Goal: Information Seeking & Learning: Learn about a topic

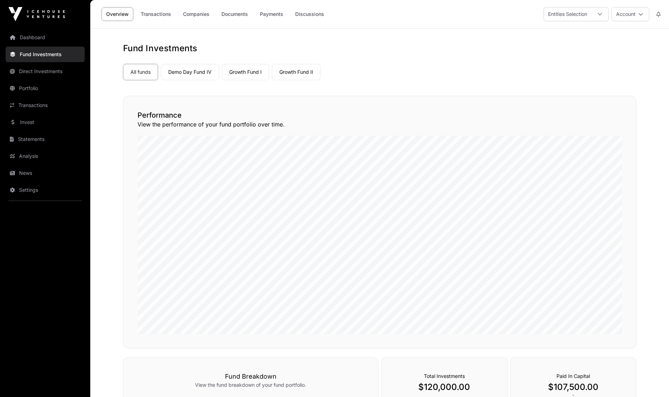
click at [191, 73] on link "Demo Day Fund IV" at bounding box center [190, 72] width 58 height 16
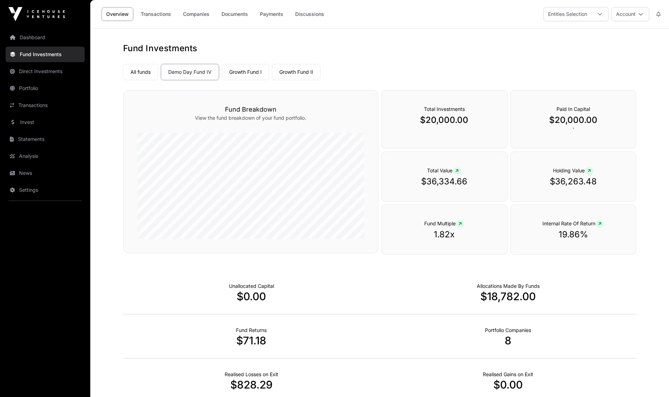
click at [187, 9] on link "Companies" at bounding box center [197, 13] width 36 height 13
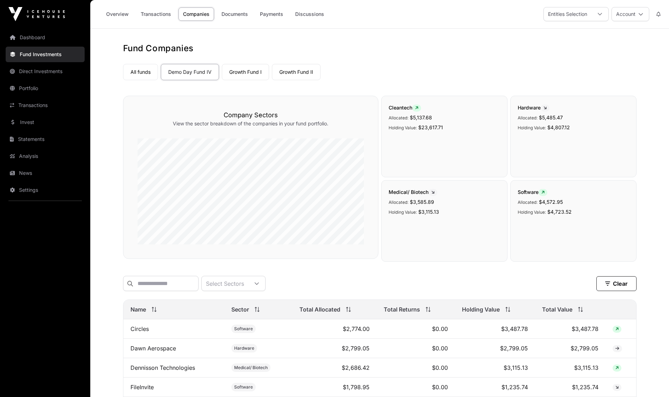
click at [255, 71] on link "Growth Fund I" at bounding box center [245, 72] width 47 height 16
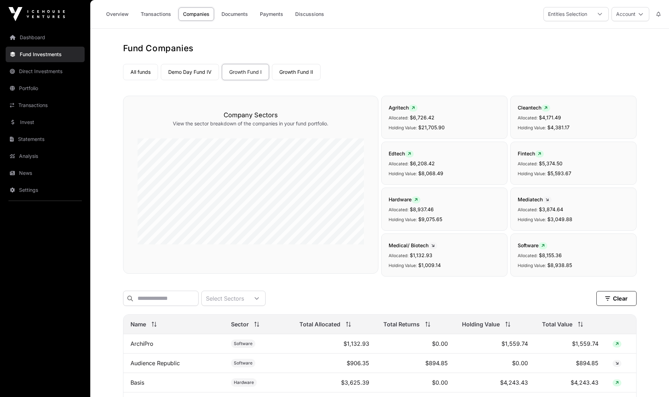
click at [301, 77] on link "Growth Fund II" at bounding box center [296, 72] width 49 height 16
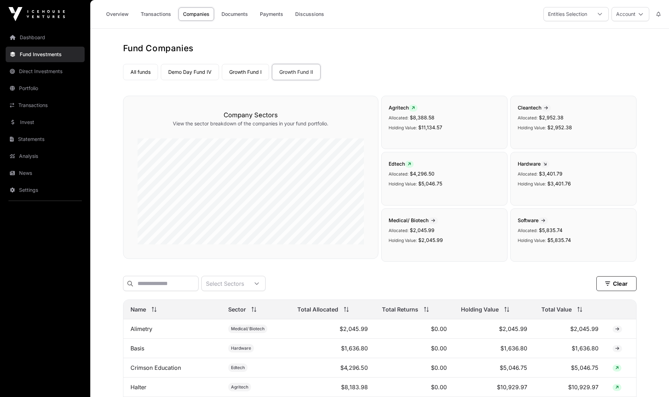
click at [150, 71] on link "All funds" at bounding box center [140, 72] width 35 height 16
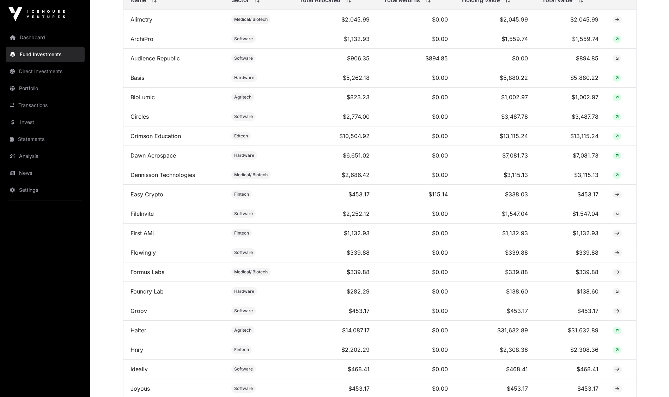
scroll to position [325, 0]
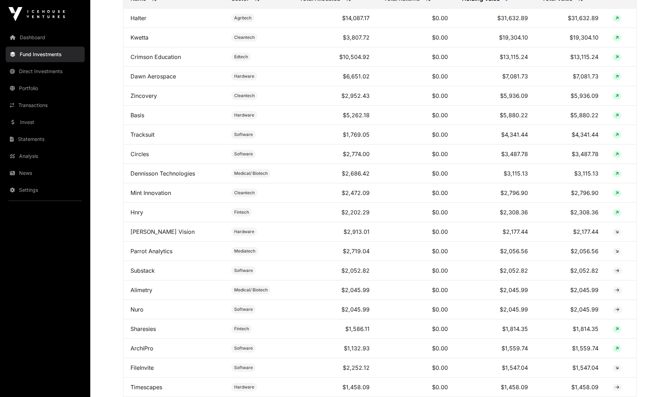
scroll to position [0, 0]
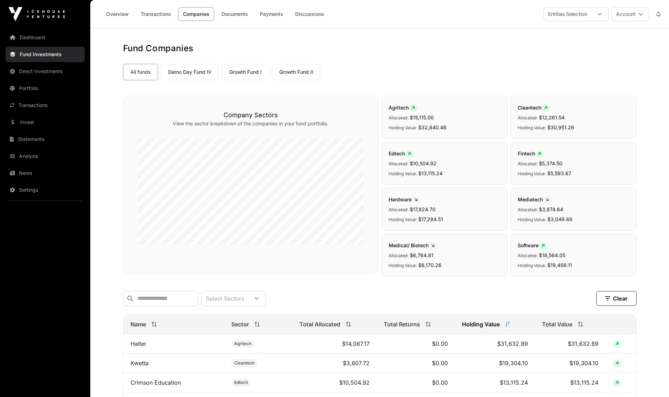
click at [36, 89] on link "Portfolio" at bounding box center [45, 88] width 79 height 16
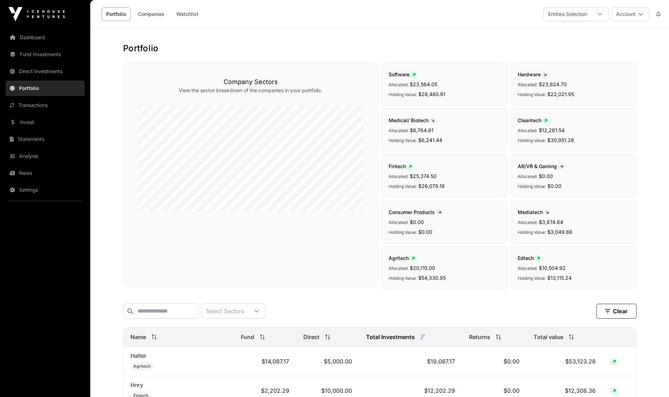
click at [558, 340] on span "Total value" at bounding box center [549, 336] width 30 height 8
click at [639, 19] on button "Account" at bounding box center [631, 14] width 38 height 14
click at [609, 98] on link "Sign Out" at bounding box center [604, 104] width 87 height 13
